Goal: Obtain resource: Download file/media

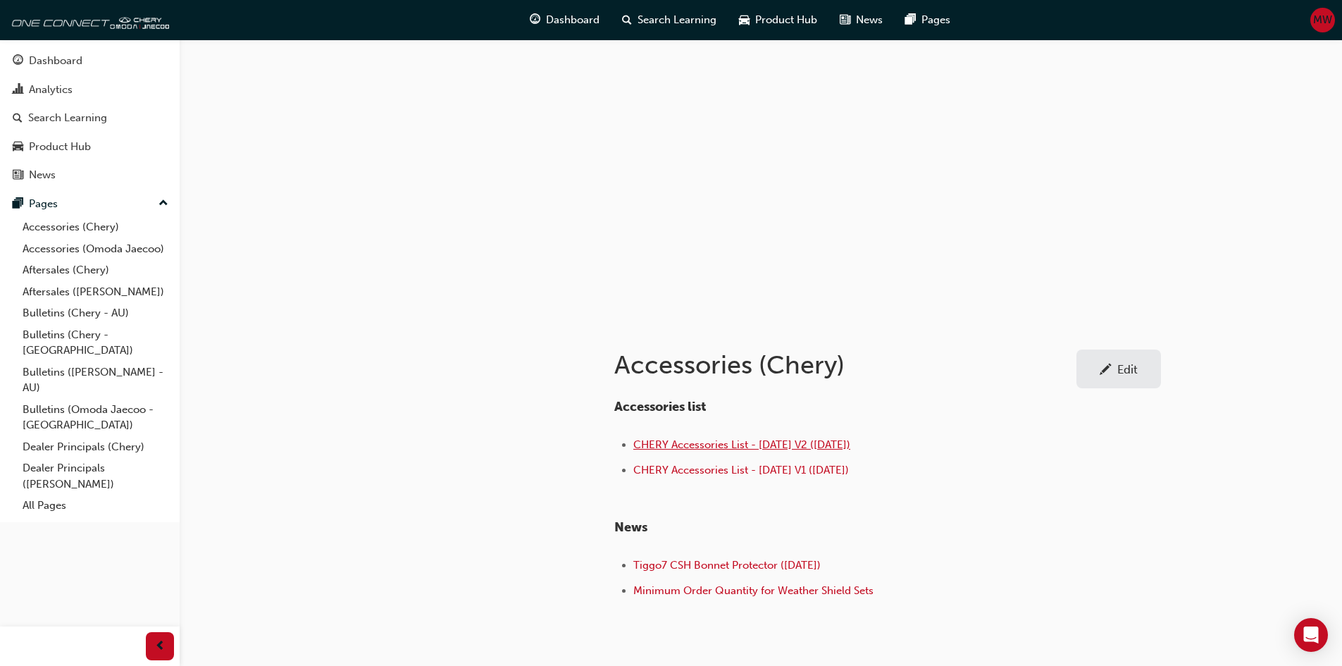
click at [691, 439] on span "CHERY Accessories List - [DATE] V2 ([DATE])" at bounding box center [741, 444] width 217 height 13
click at [61, 269] on link "Aftersales (Chery)" at bounding box center [95, 270] width 157 height 22
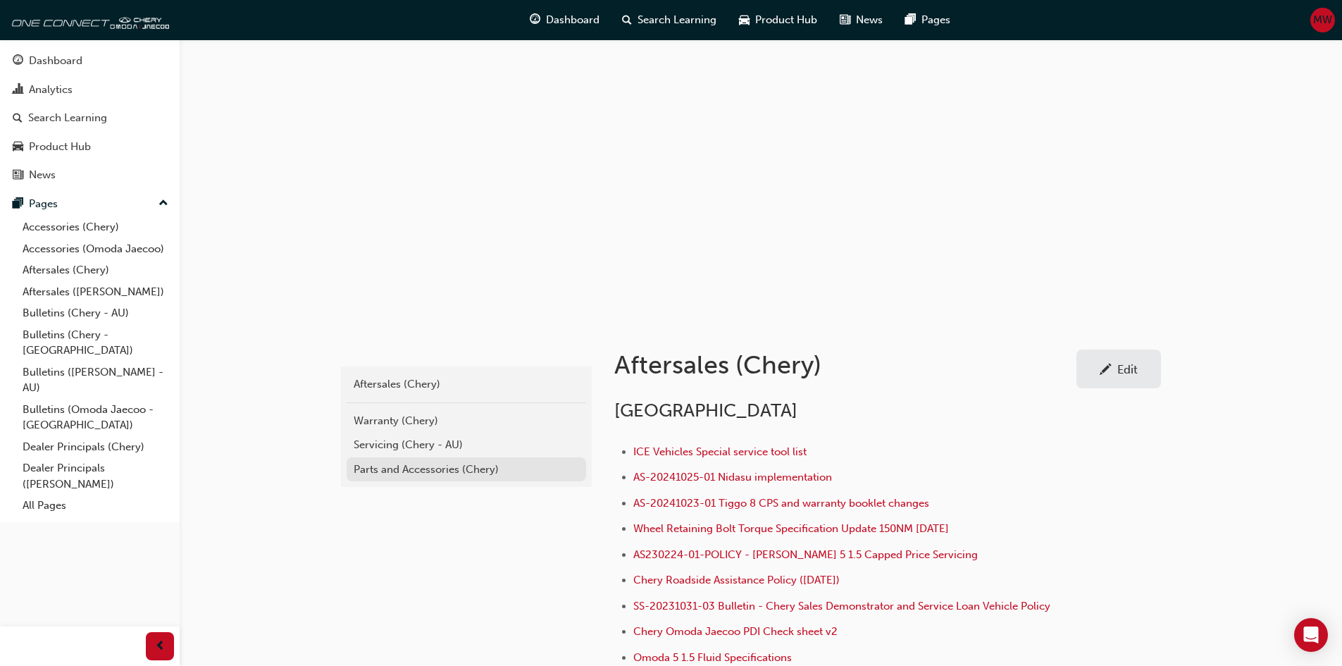
click at [456, 467] on div "Parts and Accessories (Chery)" at bounding box center [466, 469] width 225 height 16
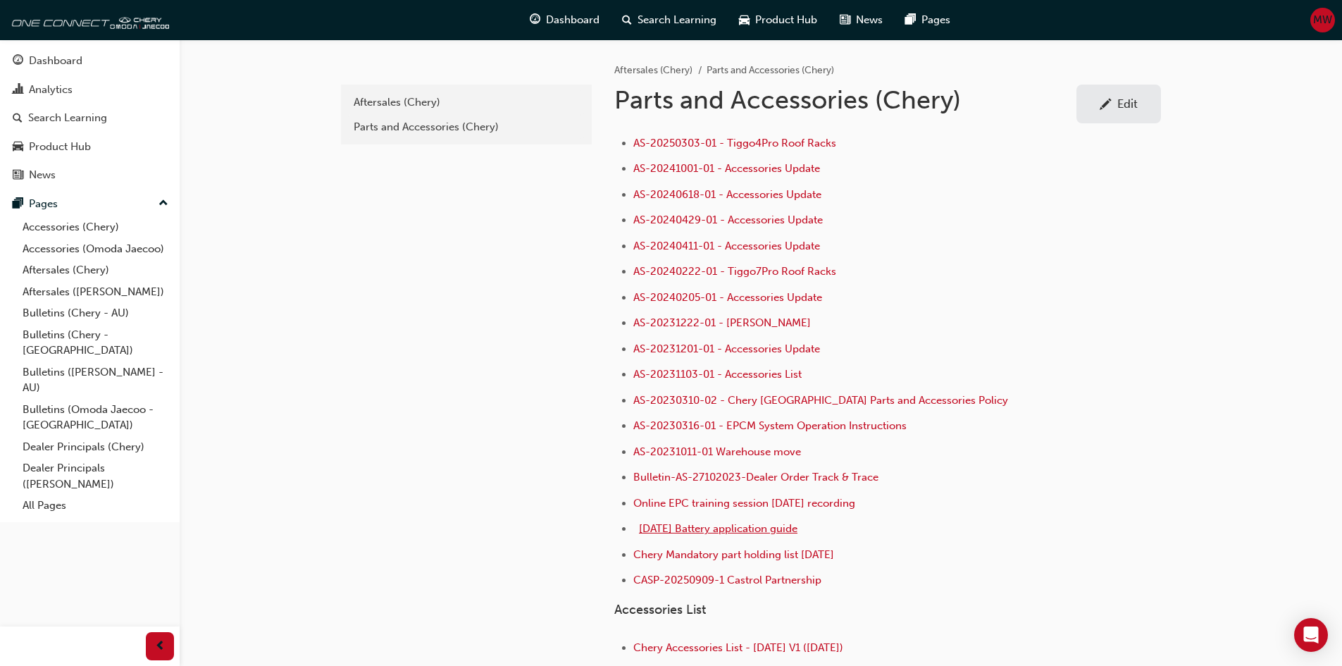
click at [720, 528] on span "Sept 2025 Battery application guide" at bounding box center [718, 528] width 158 height 13
click at [65, 25] on img at bounding box center [88, 20] width 162 height 28
